Goal: Information Seeking & Learning: Learn about a topic

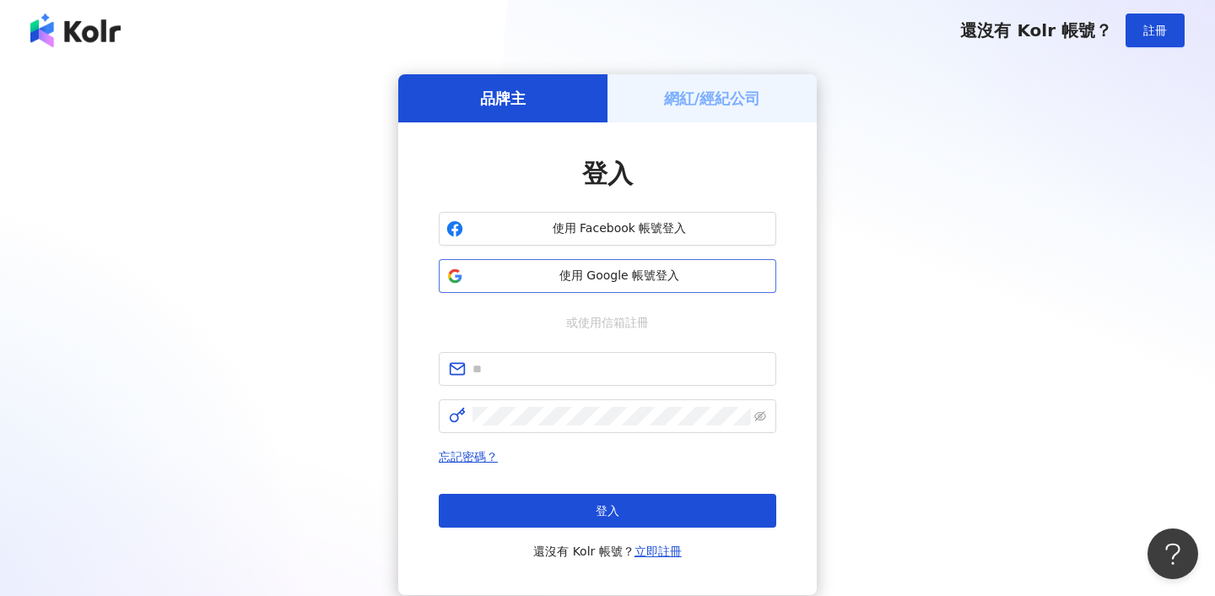
click at [533, 278] on span "使用 Google 帳號登入" at bounding box center [619, 275] width 299 height 17
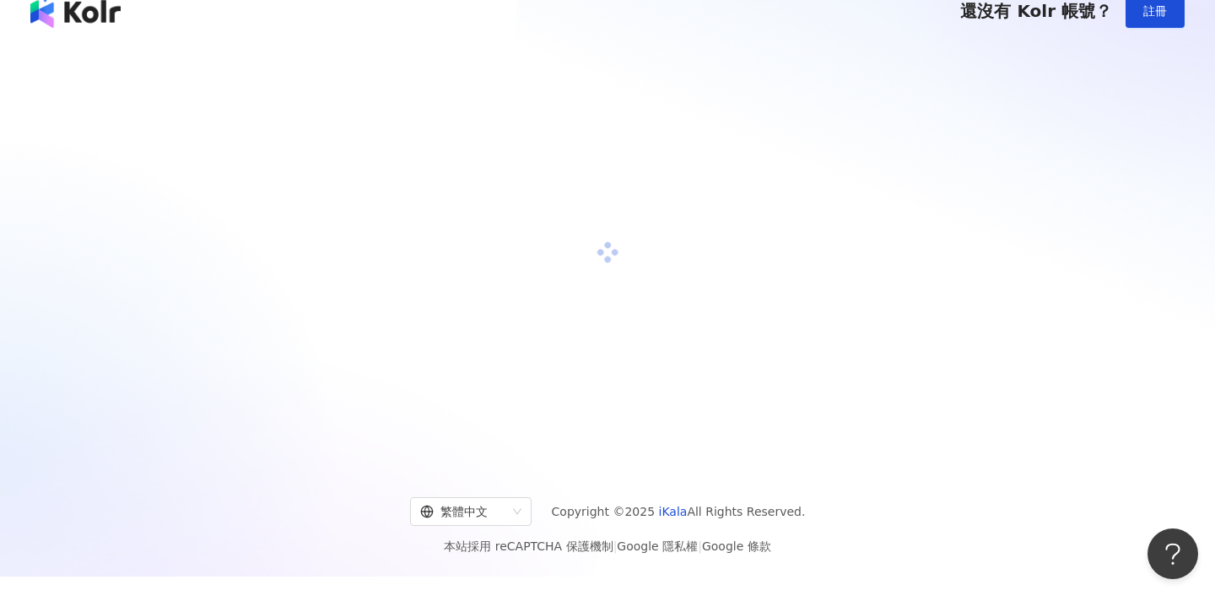
scroll to position [20, 0]
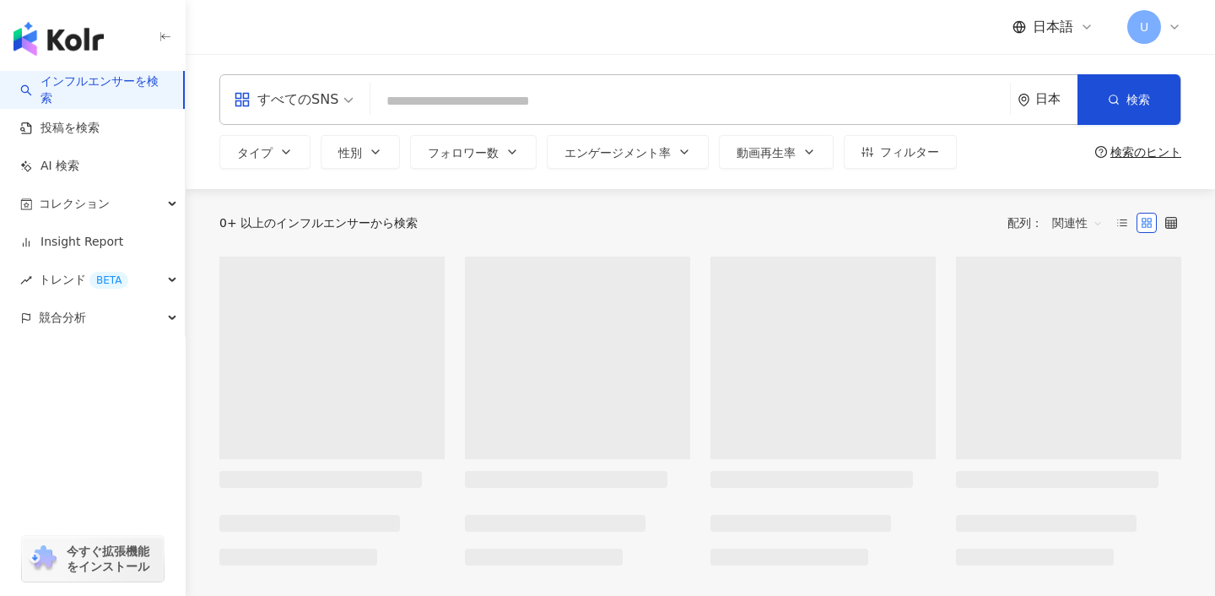
click at [521, 105] on input "search" at bounding box center [690, 101] width 626 height 32
type input "*"
type input "**********"
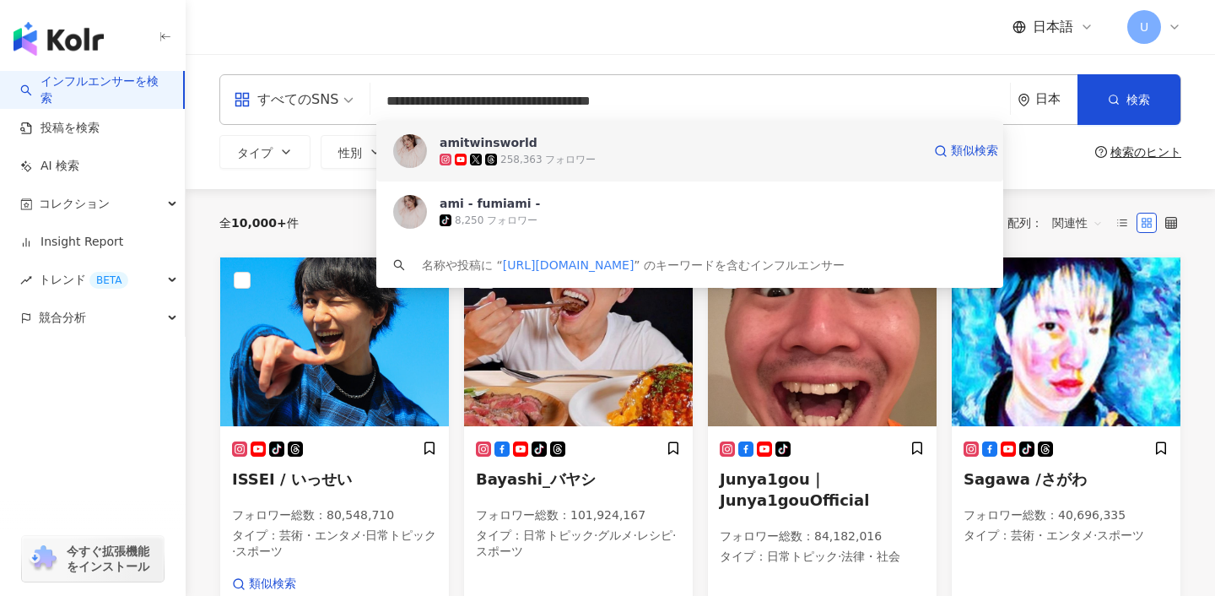
click at [569, 151] on div "258,363 フォロワー" at bounding box center [681, 159] width 482 height 17
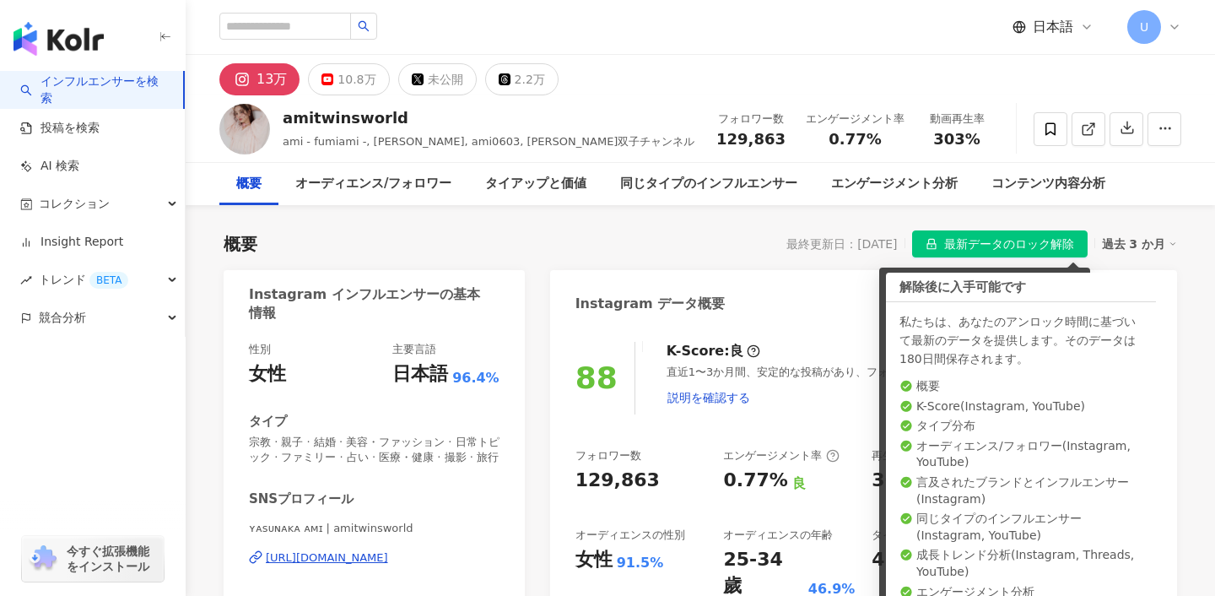
click at [700, 237] on div "概要 最終更新日：[DATE] 最新データのロック解除 過去 3 か月" at bounding box center [700, 243] width 953 height 27
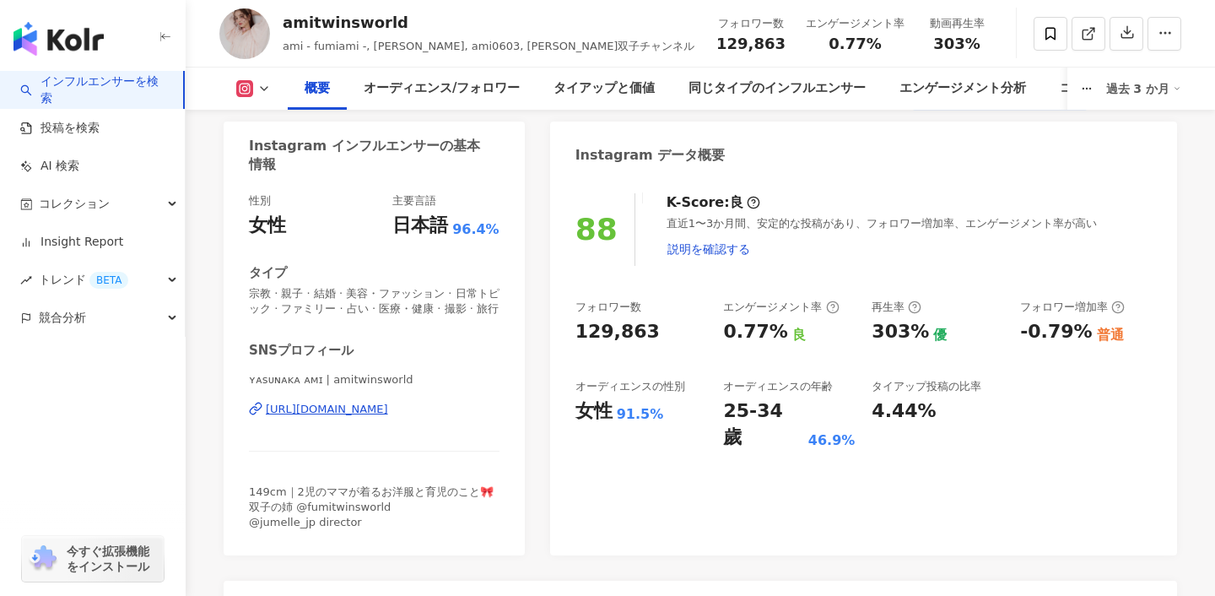
scroll to position [46, 0]
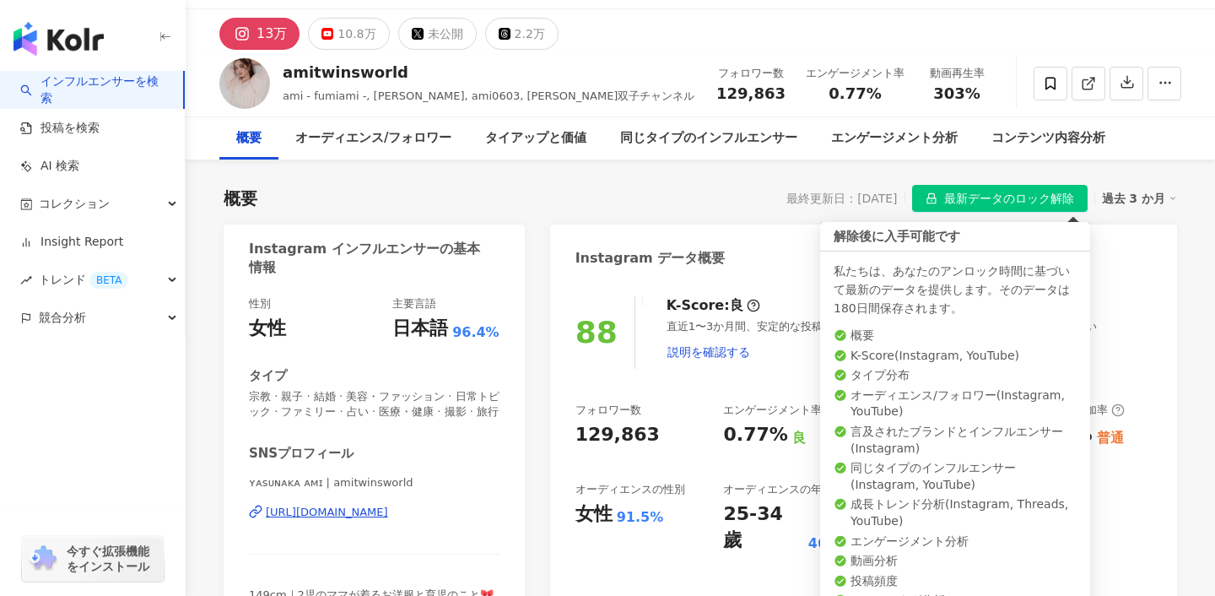
click at [965, 197] on span "最新データのロック解除" at bounding box center [1009, 199] width 130 height 27
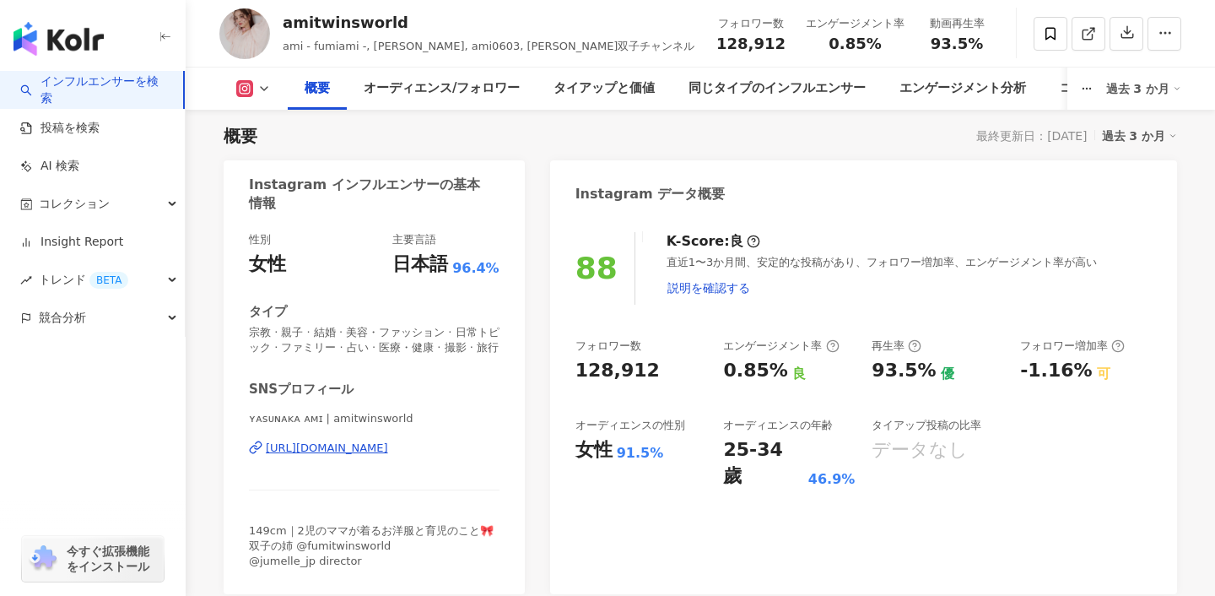
scroll to position [105, 0]
drag, startPoint x: 249, startPoint y: 423, endPoint x: 316, endPoint y: 423, distance: 66.6
click at [316, 423] on span "ʏᴀsᴜɴᴀᴋᴀ ᴀᴍɪ | amitwinsworld" at bounding box center [374, 420] width 251 height 15
copy span "ʏᴀsᴜɴᴀᴋᴀ ᴀᴍɪ"
